Goal: Check status: Check status

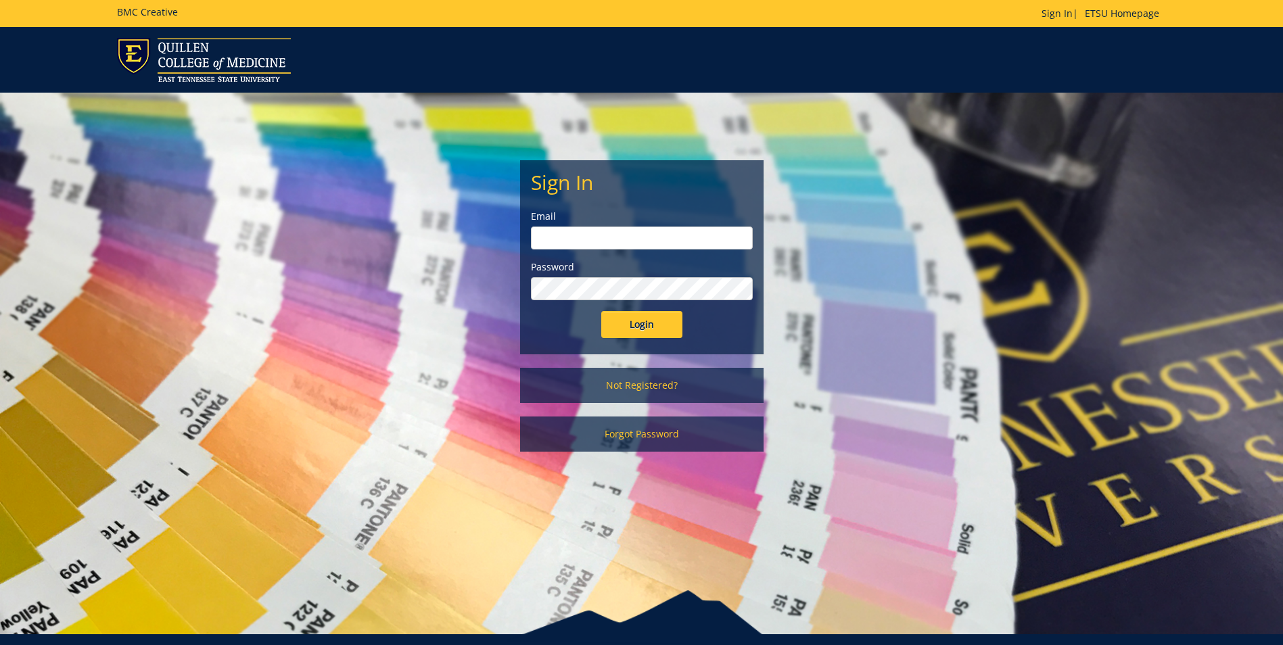
click at [549, 239] on input "email" at bounding box center [642, 238] width 222 height 23
type input "taylorjs5@etsu.edu"
click at [601, 311] on input "Login" at bounding box center [641, 324] width 81 height 27
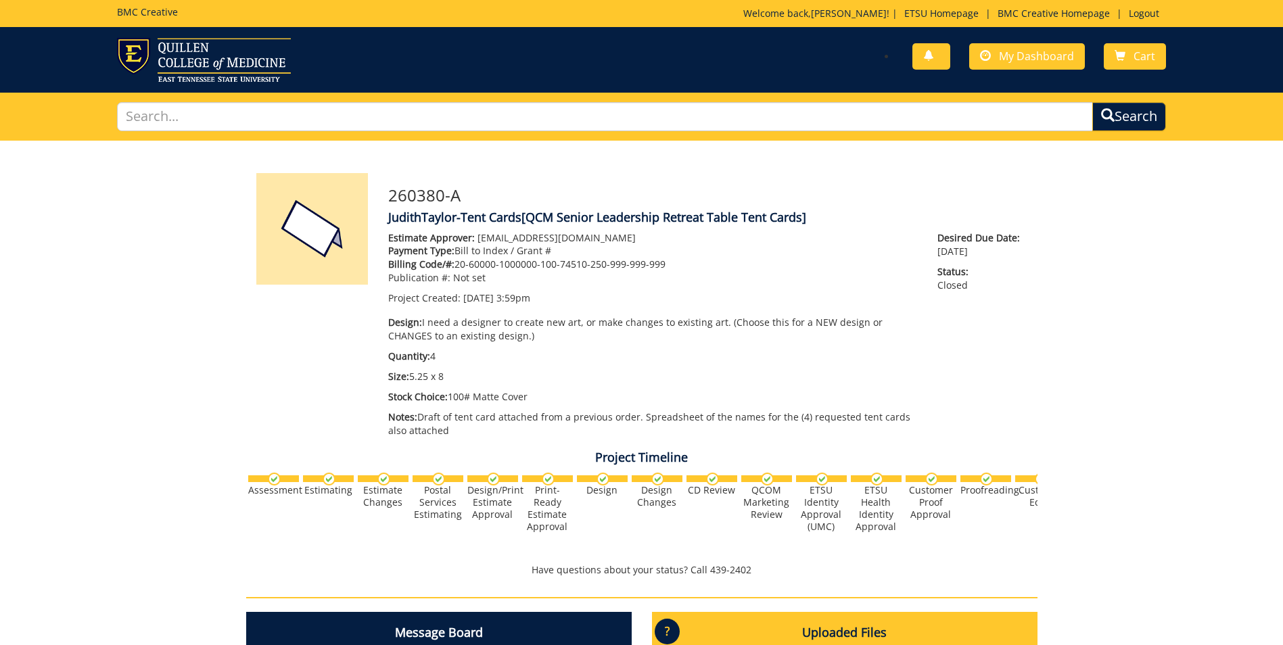
scroll to position [572, 0]
click at [1035, 53] on span "My Dashboard" at bounding box center [1036, 56] width 75 height 15
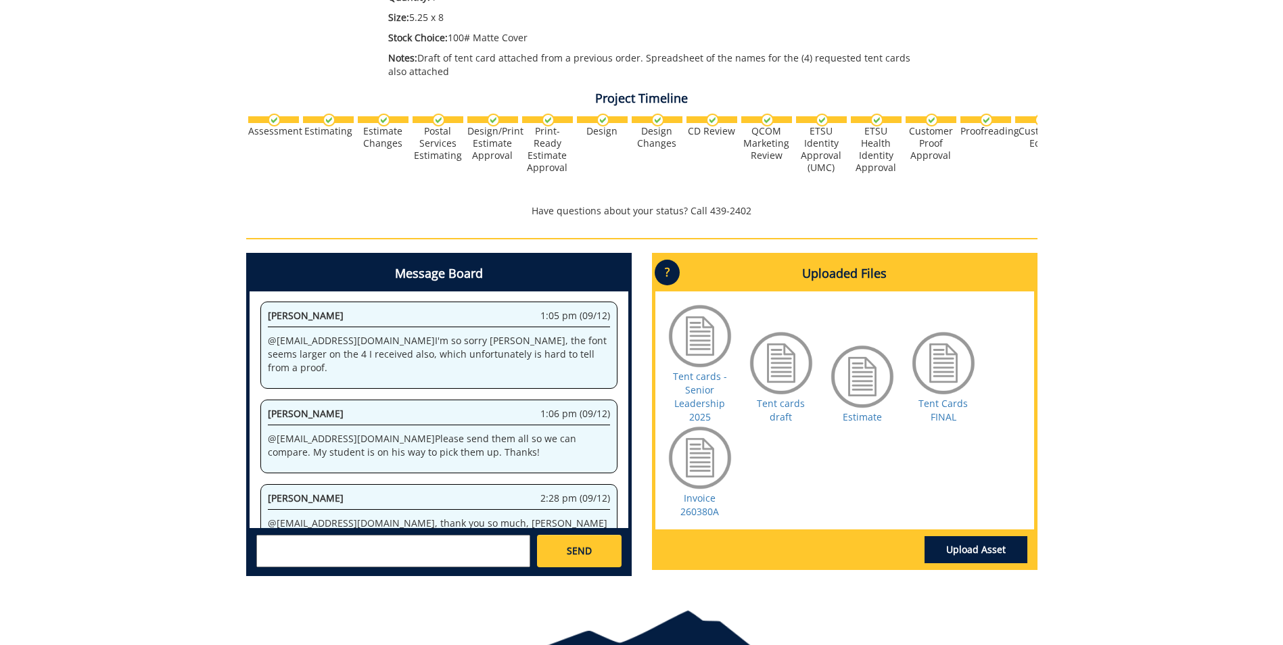
scroll to position [378, 0]
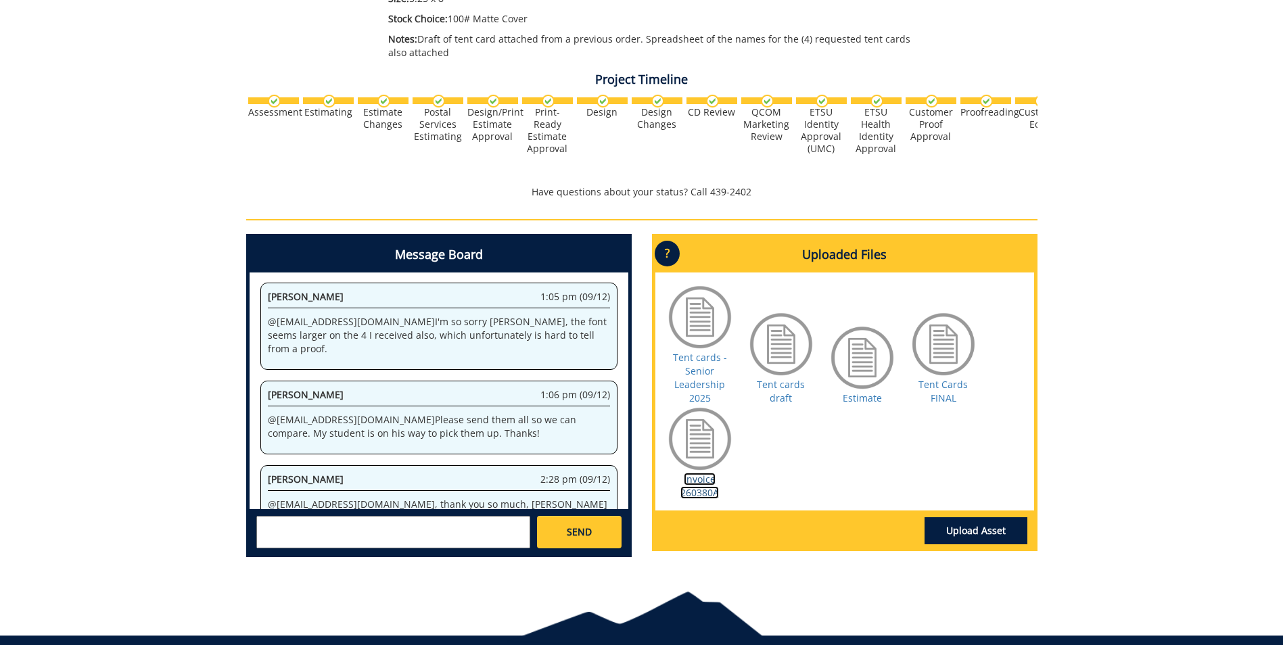
click at [709, 485] on link "Invoice 260380A" at bounding box center [699, 486] width 39 height 26
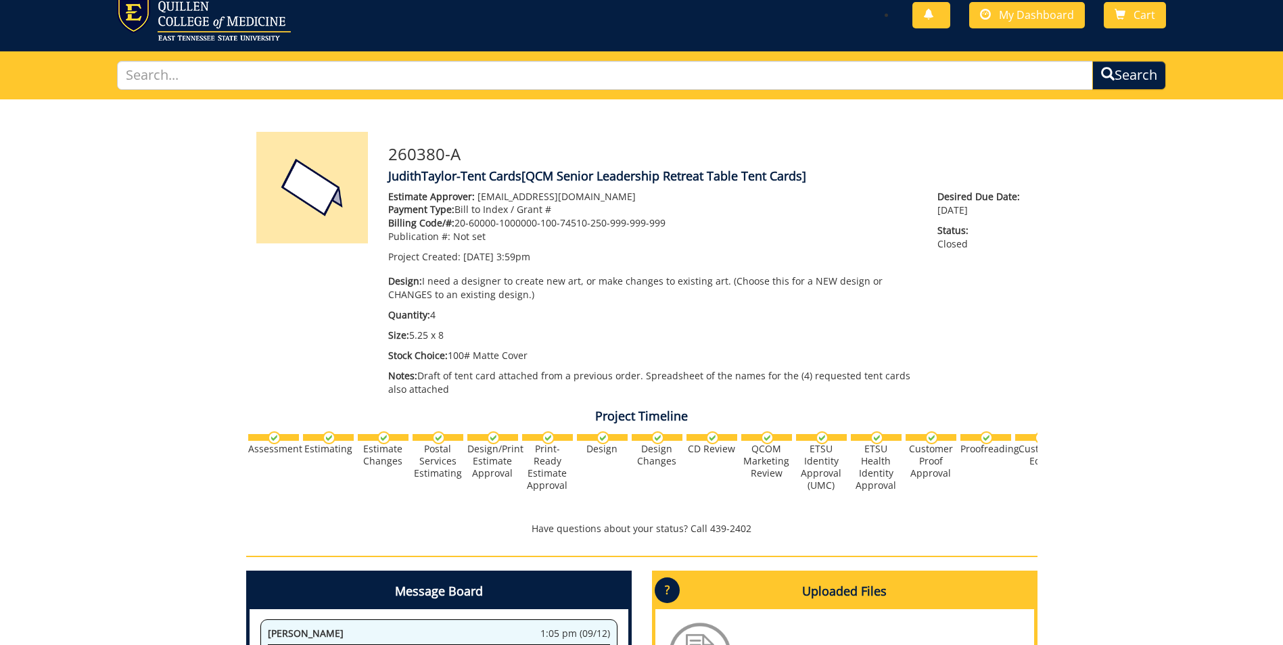
scroll to position [0, 0]
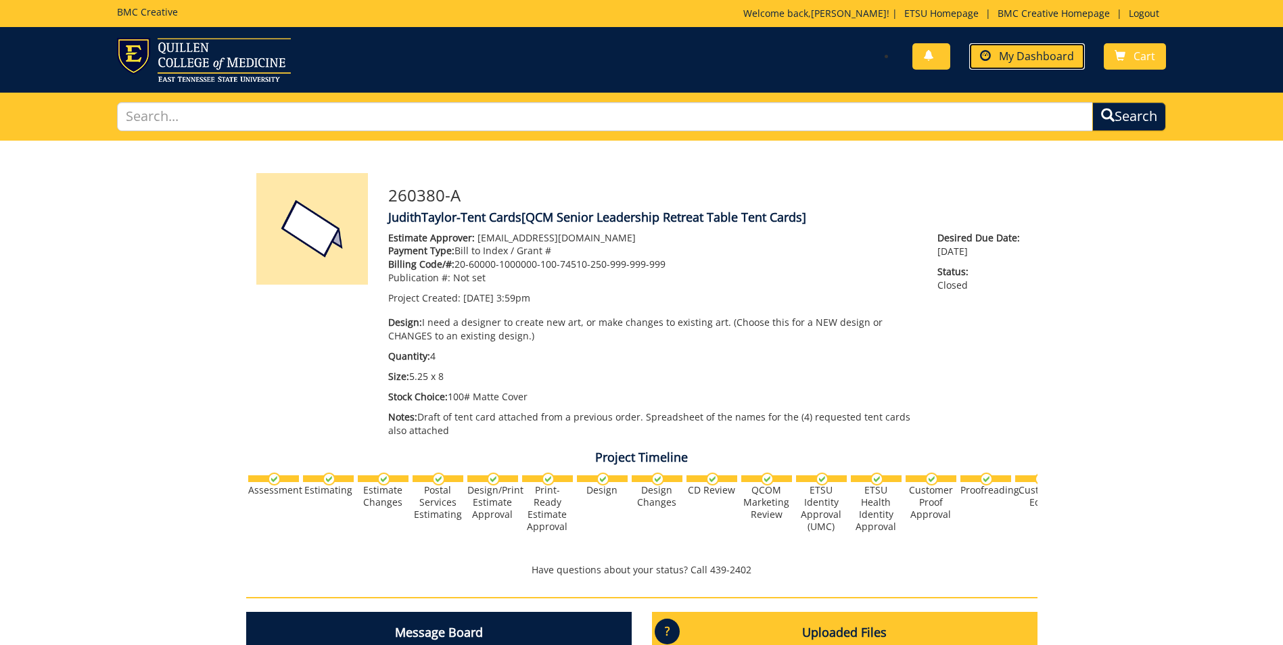
click at [1042, 53] on span "My Dashboard" at bounding box center [1036, 56] width 75 height 15
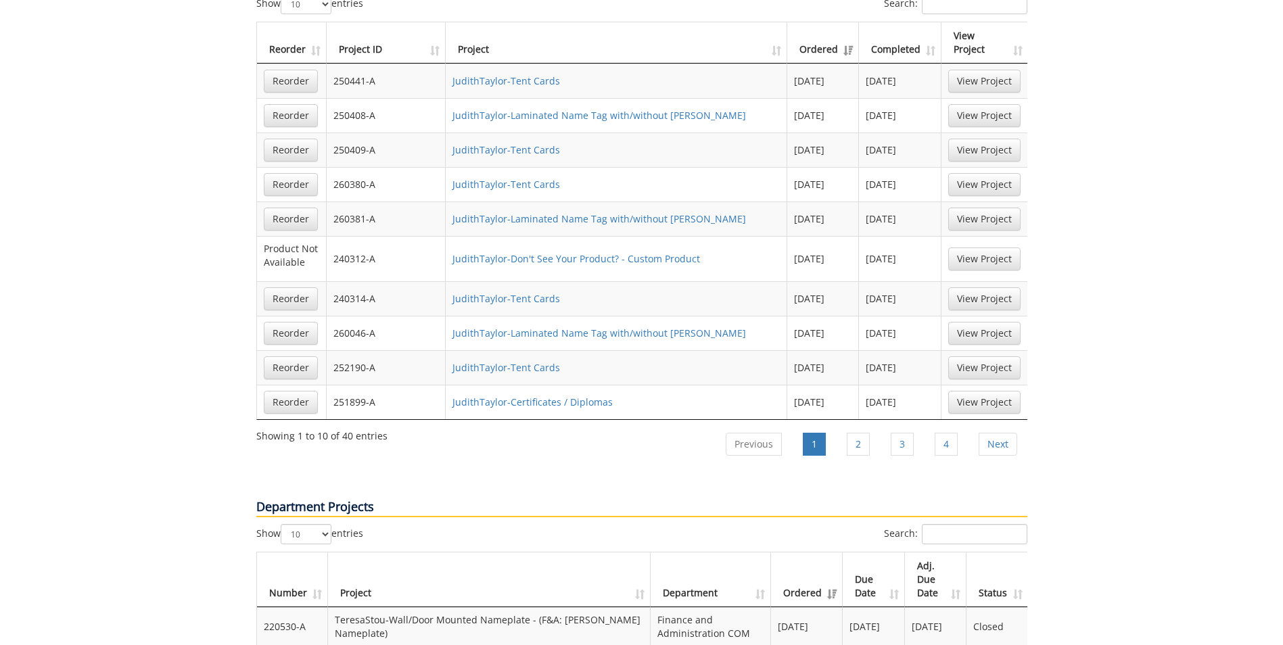
scroll to position [1032, 0]
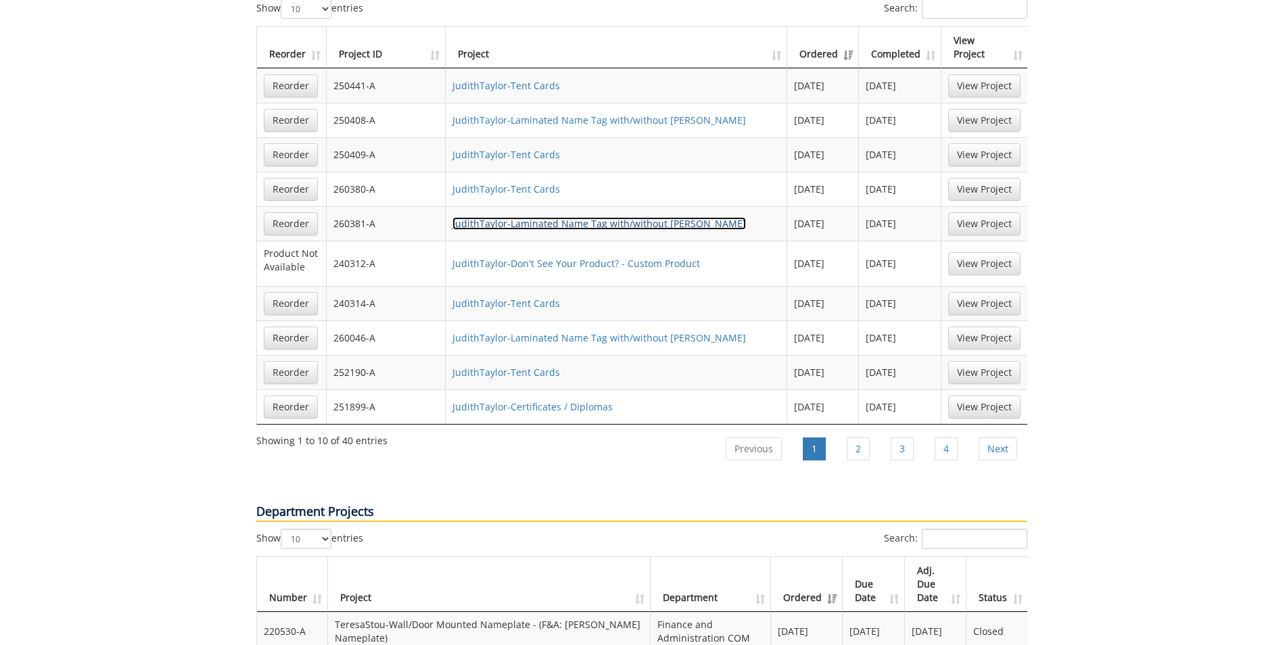
click at [539, 217] on link "JudithTaylor-Laminated Name Tag with/without [PERSON_NAME]" at bounding box center [600, 223] width 294 height 13
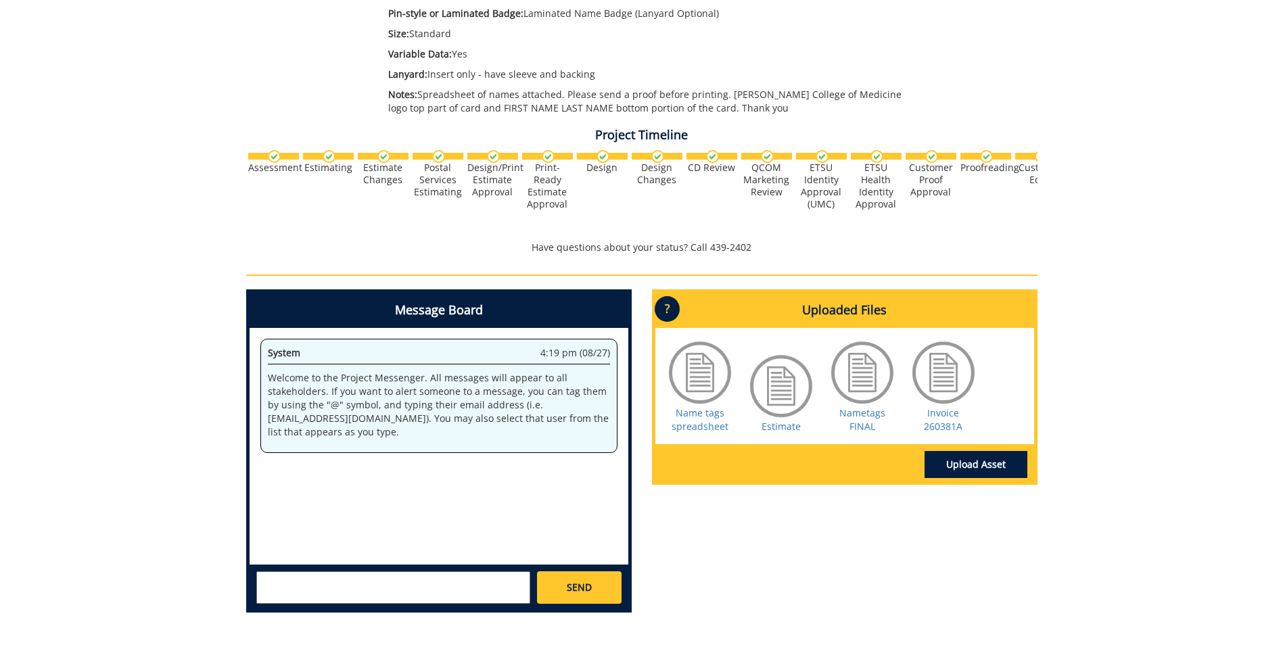
scroll to position [361, 0]
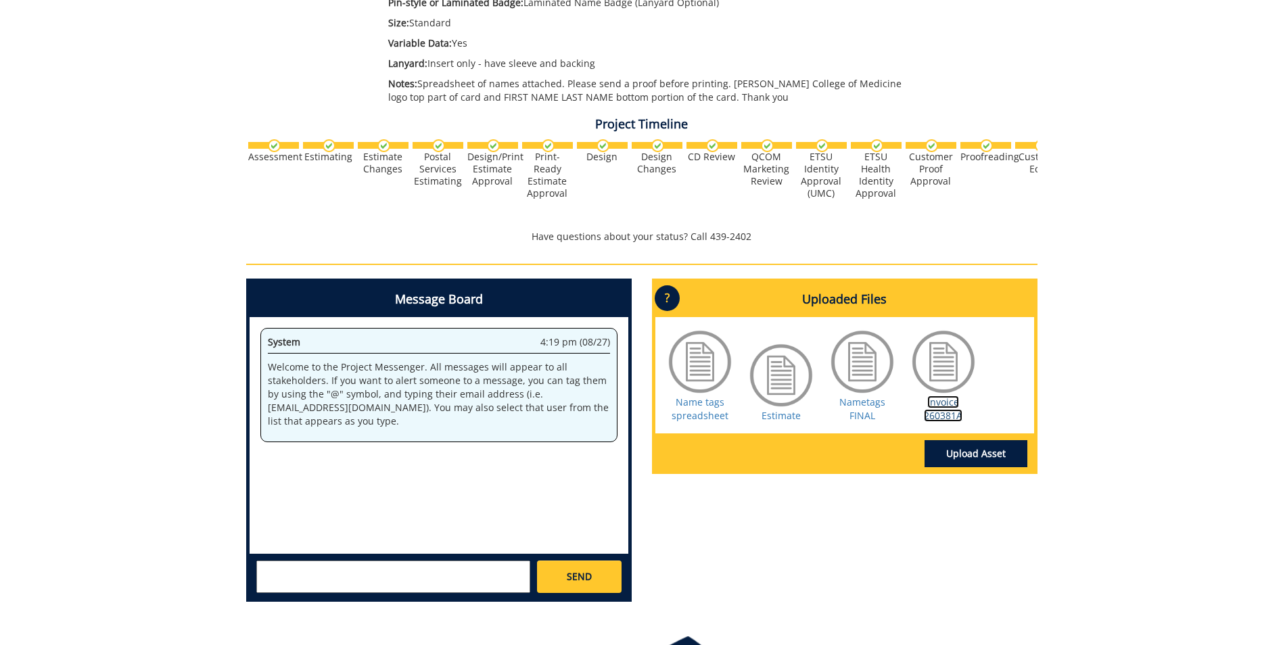
click at [941, 408] on link "Invoice 260381A" at bounding box center [943, 409] width 39 height 26
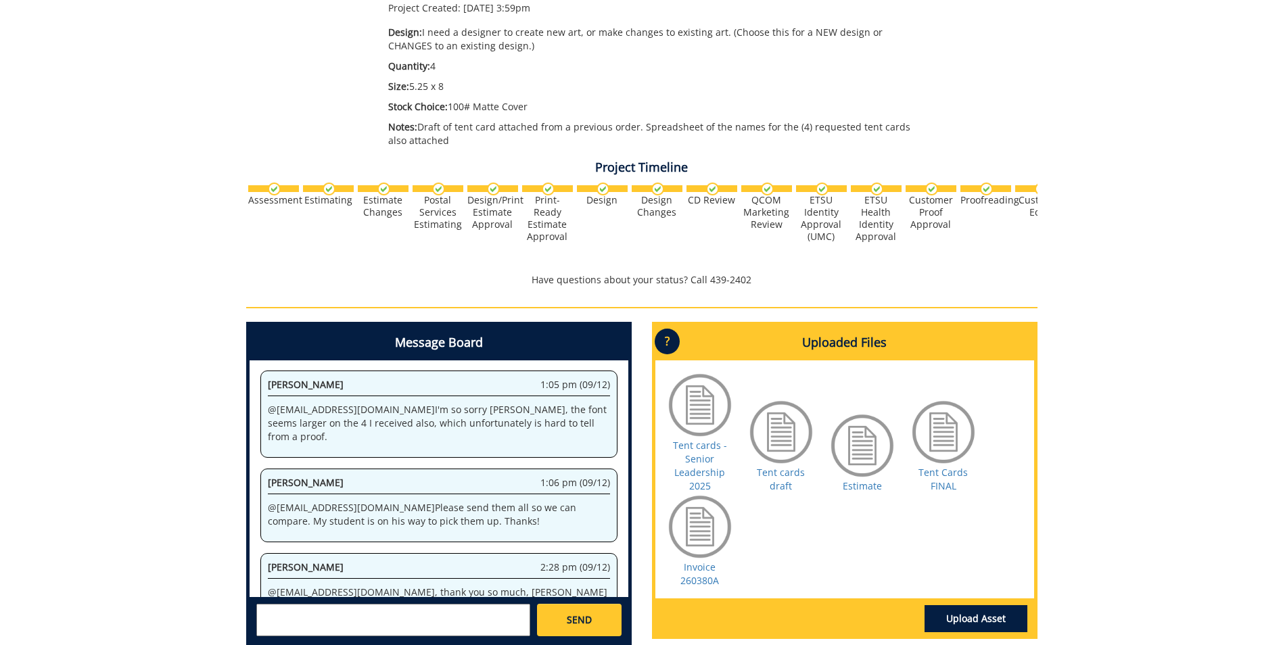
scroll to position [292, 0]
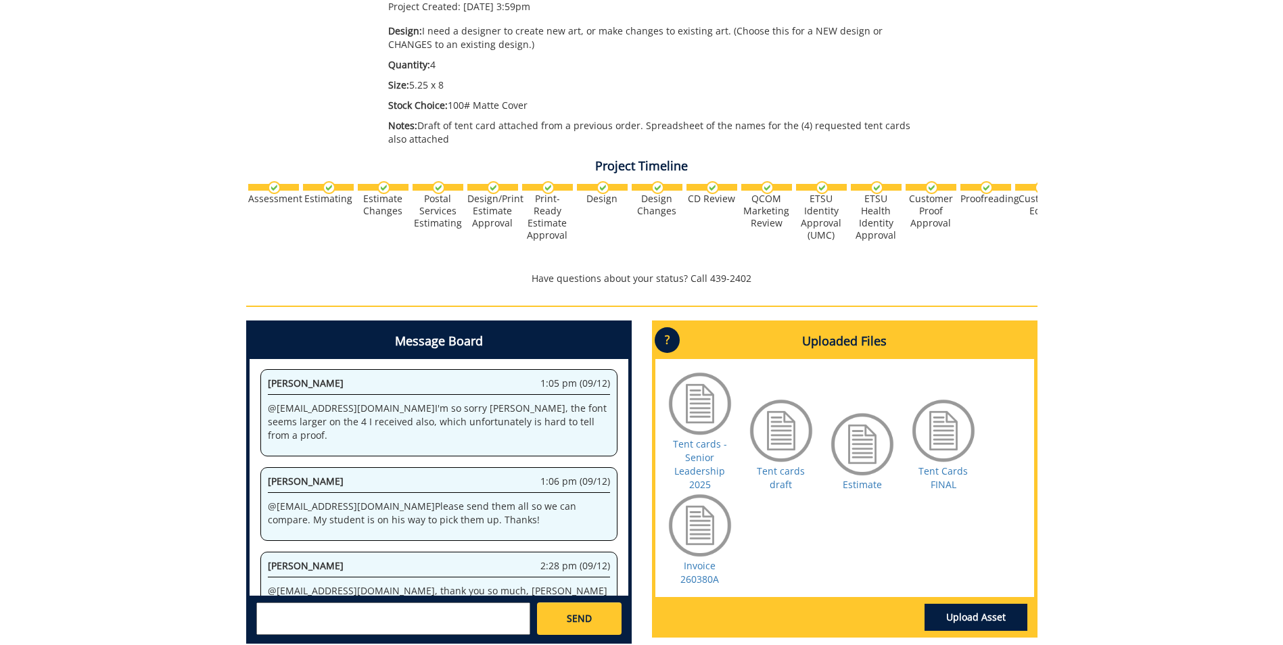
click at [695, 547] on div at bounding box center [700, 526] width 68 height 68
click at [701, 577] on link "Invoice 260380A" at bounding box center [699, 572] width 39 height 26
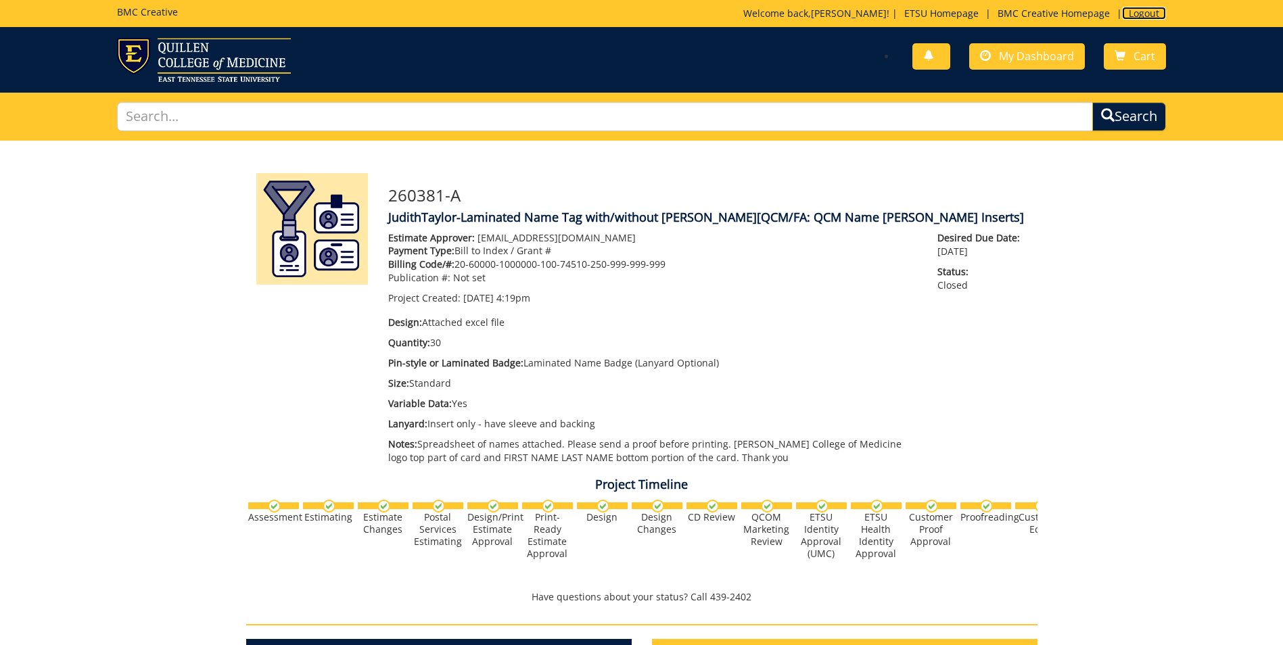
click at [1143, 13] on link "Logout" at bounding box center [1144, 13] width 44 height 13
